Goal: Transaction & Acquisition: Purchase product/service

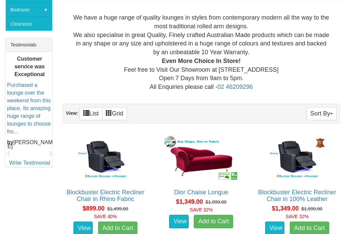
scroll to position [253, 0]
click at [321, 109] on button "Sort By" at bounding box center [322, 113] width 30 height 13
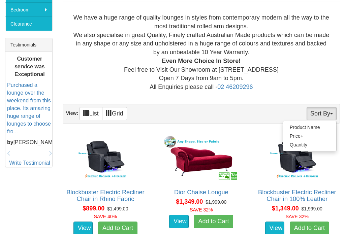
click at [253, 132] on div at bounding box center [172, 117] width 345 height 234
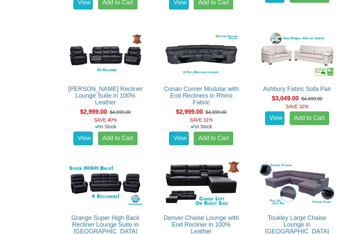
scroll to position [2422, 0]
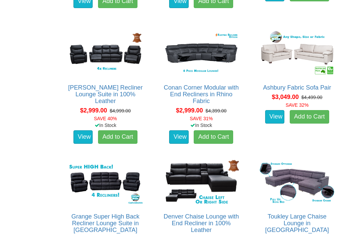
click at [88, 130] on link "View" at bounding box center [83, 136] width 20 height 13
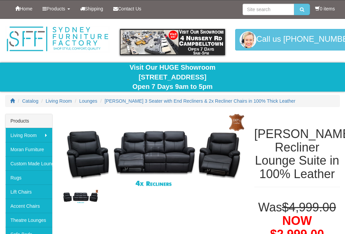
click at [101, 6] on span "Shipping" at bounding box center [94, 8] width 19 height 5
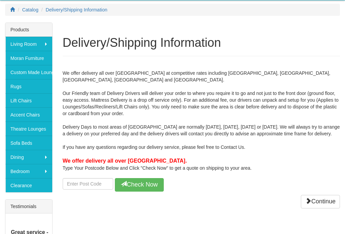
scroll to position [91, 0]
click at [96, 182] on input "number" at bounding box center [88, 183] width 51 height 11
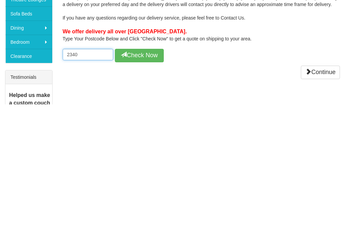
type input "2340"
click at [154, 179] on button "Check Now" at bounding box center [139, 185] width 49 height 13
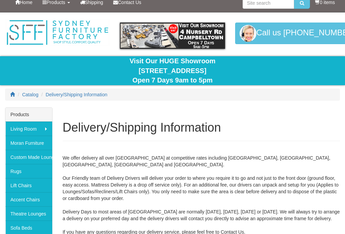
scroll to position [0, 0]
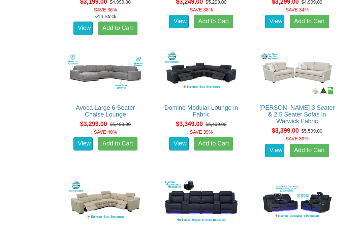
scroll to position [2784, 0]
